Goal: Task Accomplishment & Management: Manage account settings

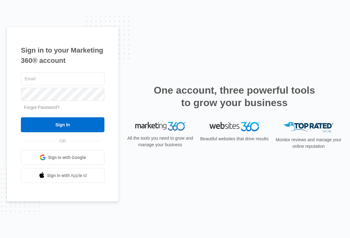
type input "[PERSON_NAME][EMAIL_ADDRESS][PERSON_NAME][DOMAIN_NAME]"
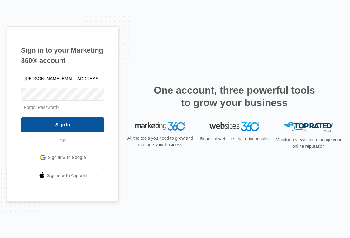
click at [77, 125] on input "Sign In" at bounding box center [62, 124] width 83 height 15
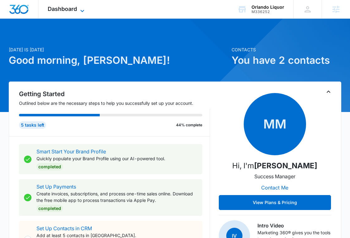
click at [73, 8] on span "Dashboard" at bounding box center [62, 9] width 29 height 7
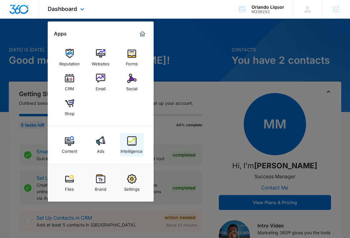
click at [133, 139] on img at bounding box center [131, 140] width 9 height 9
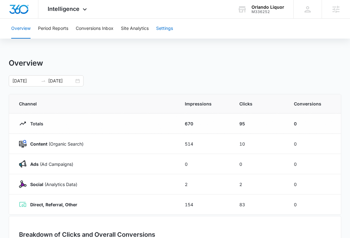
click at [161, 28] on button "Settings" at bounding box center [164, 29] width 17 height 20
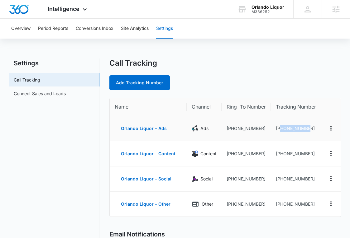
drag, startPoint x: 311, startPoint y: 129, endPoint x: 279, endPoint y: 127, distance: 31.5
click at [279, 127] on td "[PHONE_NUMBER]" at bounding box center [296, 128] width 50 height 25
copy td "4073263778"
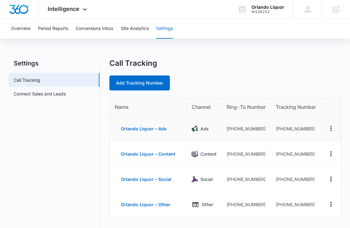
click at [308, 140] on td "[PHONE_NUMBER]" at bounding box center [296, 128] width 50 height 25
drag, startPoint x: 308, startPoint y: 128, endPoint x: 280, endPoint y: 128, distance: 28.0
click at [280, 128] on td "[PHONE_NUMBER]" at bounding box center [296, 128] width 50 height 25
copy td "4073263778"
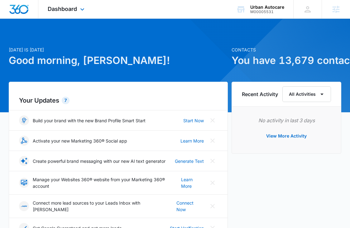
click at [78, 13] on div "Dashboard Apps Reputation Websites Forms CRM Email Social Shop Content Ads Inte…" at bounding box center [66, 9] width 57 height 18
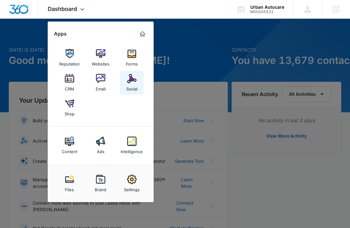
click at [131, 80] on img at bounding box center [131, 78] width 9 height 9
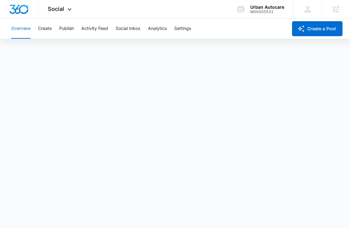
scroll to position [2, 0]
click at [131, 27] on button "Social Inbox" at bounding box center [127, 29] width 25 height 20
click at [49, 29] on button "Create" at bounding box center [45, 29] width 14 height 20
